Goal: Task Accomplishment & Management: Complete application form

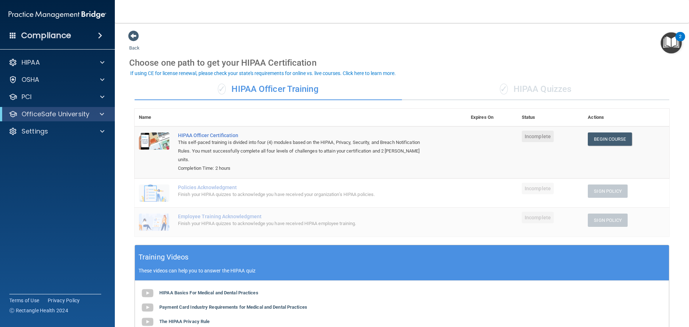
click at [52, 34] on h4 "Compliance" at bounding box center [46, 35] width 50 height 10
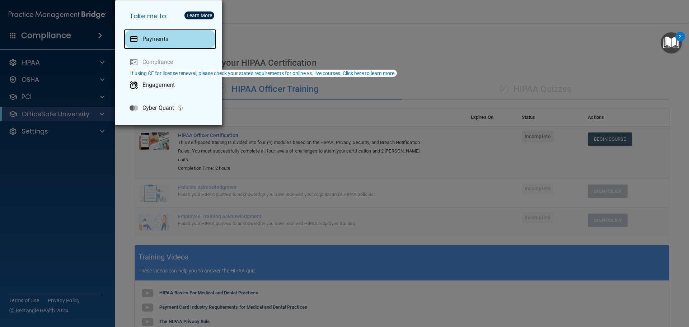
click at [148, 44] on div "Payments" at bounding box center [170, 39] width 93 height 20
drag, startPoint x: 83, startPoint y: 49, endPoint x: 110, endPoint y: 79, distance: 40.4
click at [84, 49] on div "Take me to: Payments Compliance Engagement Cyber Quant" at bounding box center [344, 163] width 689 height 327
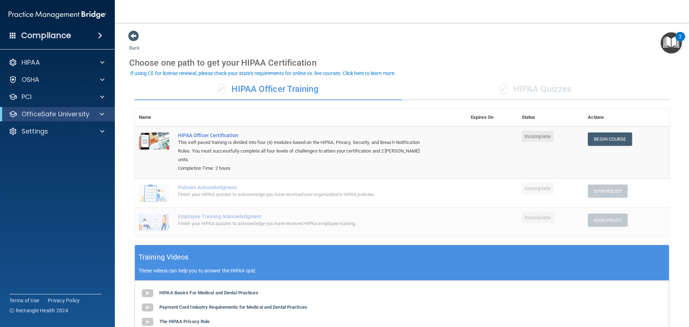
click at [41, 43] on div "Compliance" at bounding box center [57, 36] width 115 height 16
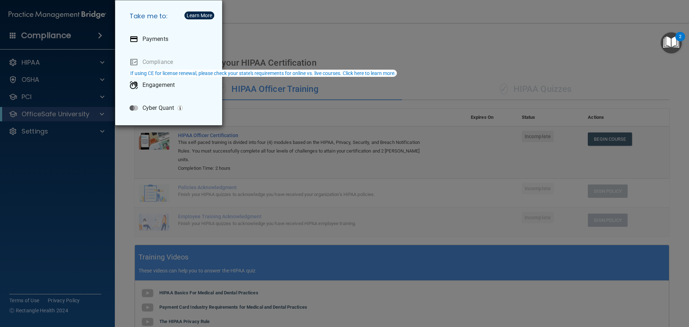
click at [63, 165] on div "Take me to: Payments Compliance Engagement Cyber Quant" at bounding box center [344, 163] width 689 height 327
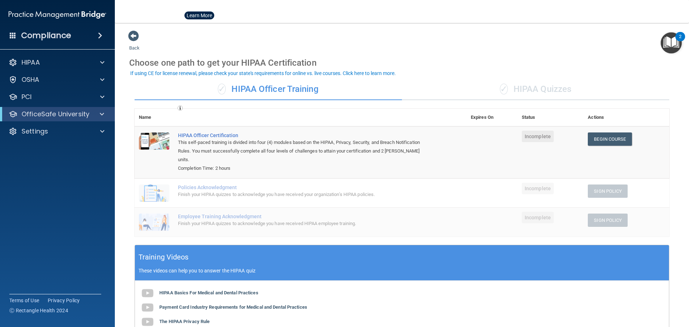
click at [54, 141] on div at bounding box center [344, 163] width 689 height 327
drag, startPoint x: 58, startPoint y: 130, endPoint x: 72, endPoint y: 132, distance: 14.1
click at [58, 130] on div "Settings" at bounding box center [47, 131] width 89 height 9
drag, startPoint x: 56, startPoint y: 145, endPoint x: 70, endPoint y: 150, distance: 14.7
click at [56, 145] on p "My Account" at bounding box center [54, 148] width 98 height 7
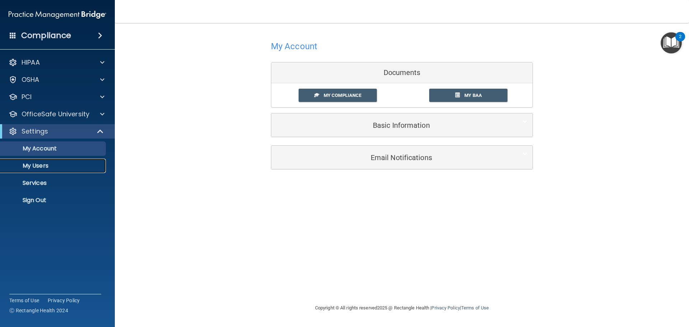
click at [41, 168] on p "My Users" at bounding box center [54, 165] width 98 height 7
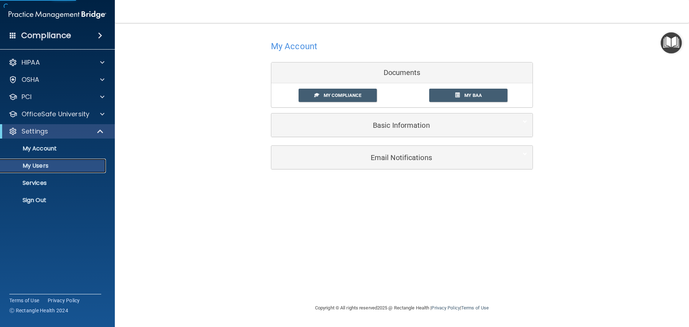
select select "20"
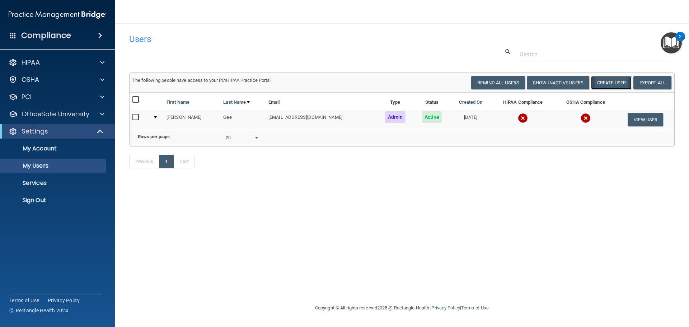
click at [614, 82] on button "Create User" at bounding box center [611, 82] width 41 height 13
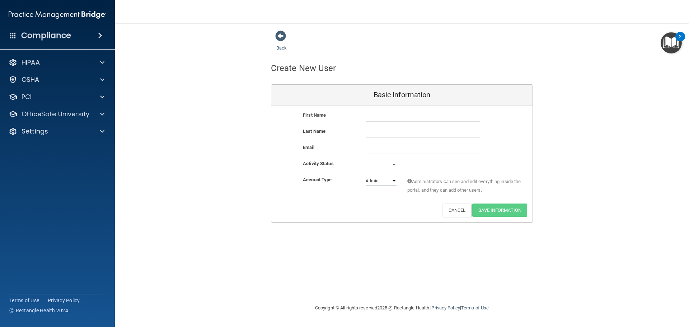
click at [374, 181] on select "Admin Member" at bounding box center [380, 180] width 31 height 11
select select "practice_member"
click at [365, 175] on select "Admin Member" at bounding box center [380, 180] width 31 height 11
click at [382, 164] on select "Active Inactive" at bounding box center [380, 164] width 31 height 11
click at [365, 159] on select "Active Inactive" at bounding box center [380, 164] width 31 height 11
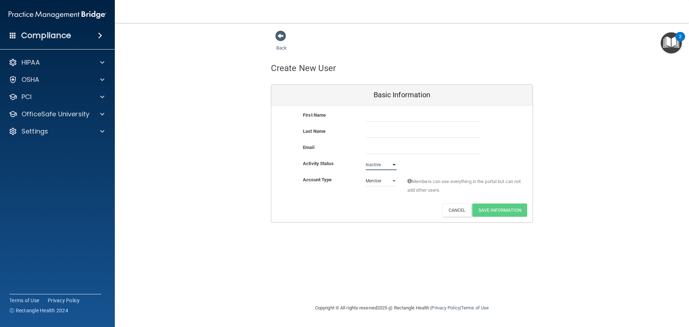
click at [378, 165] on select "Active Inactive" at bounding box center [380, 164] width 31 height 11
select select "active"
click at [365, 159] on select "Active Inactive" at bounding box center [380, 164] width 31 height 11
click at [378, 117] on input "text" at bounding box center [422, 116] width 114 height 11
type input "La"
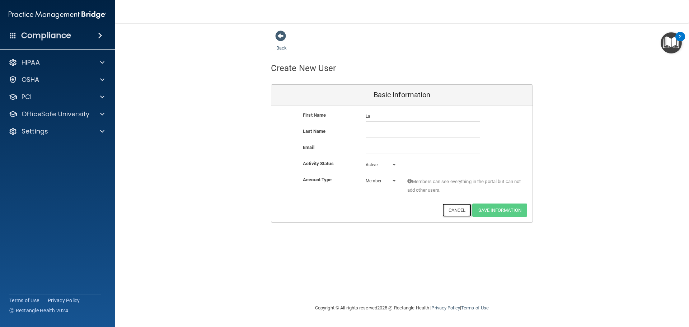
click at [458, 211] on button "Cancel" at bounding box center [456, 209] width 29 height 13
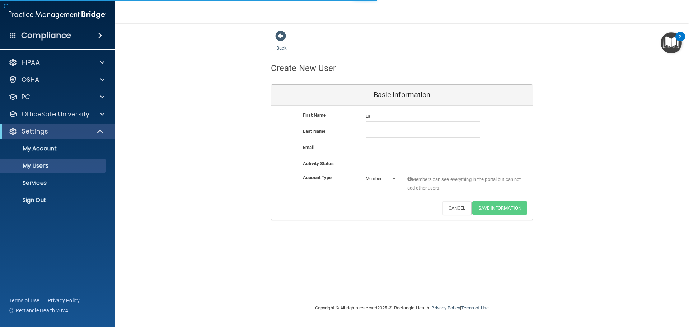
select select "20"
